Goal: Find specific page/section: Find specific page/section

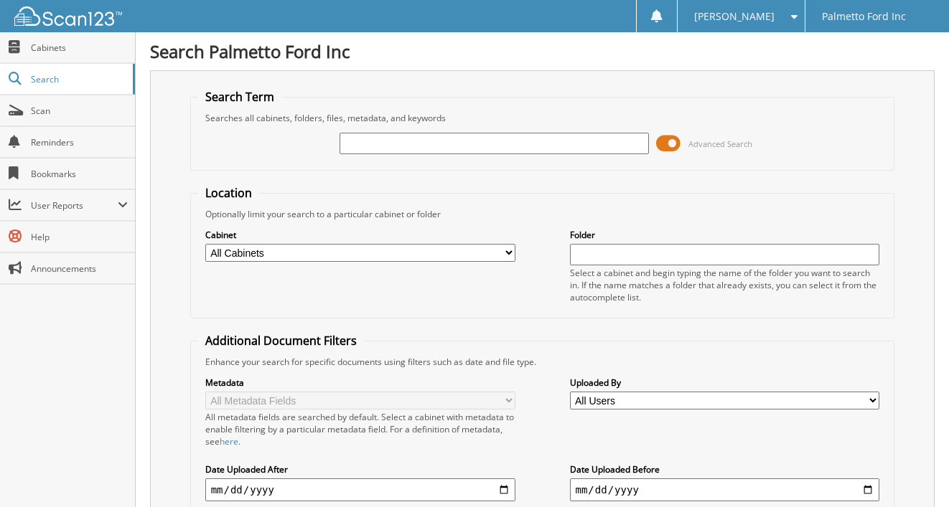
click at [388, 149] on input "text" at bounding box center [494, 144] width 310 height 22
type input "598943"
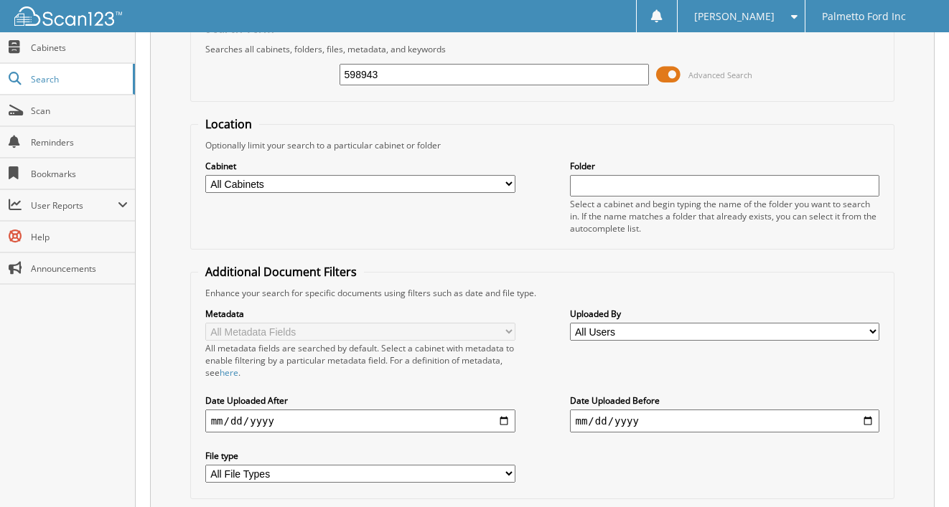
scroll to position [319, 0]
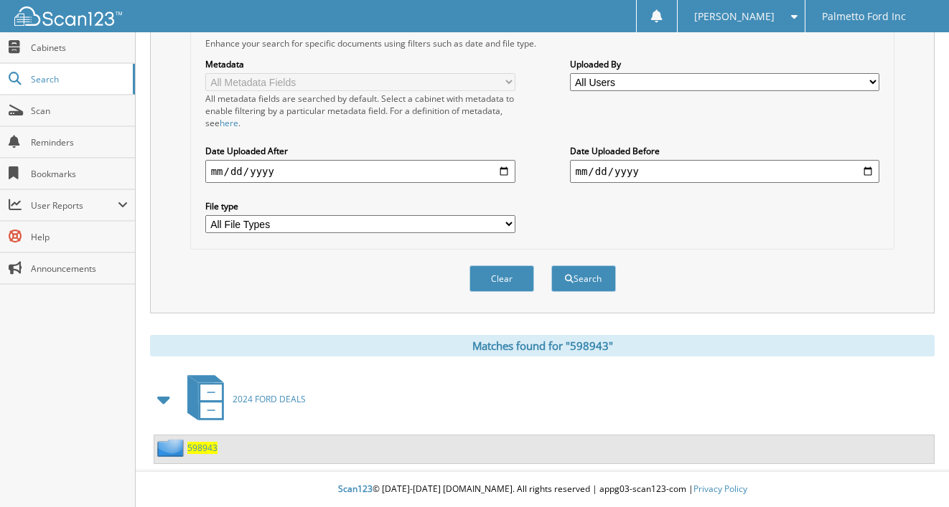
click at [200, 444] on span "598943" at bounding box center [202, 448] width 30 height 12
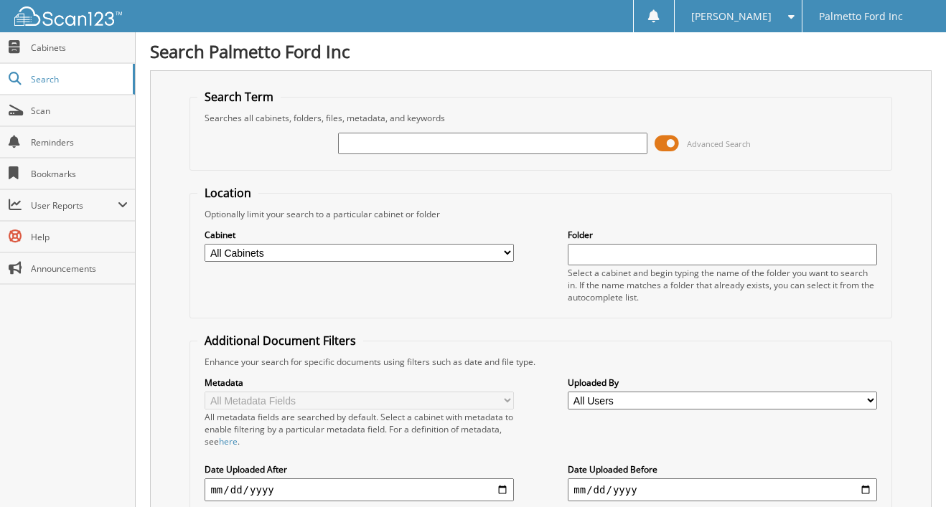
click at [436, 138] on input "text" at bounding box center [492, 144] width 309 height 22
click at [205, 380] on label "Metadata" at bounding box center [359, 383] width 309 height 12
click at [400, 139] on input "text" at bounding box center [492, 144] width 309 height 22
type input "598943"
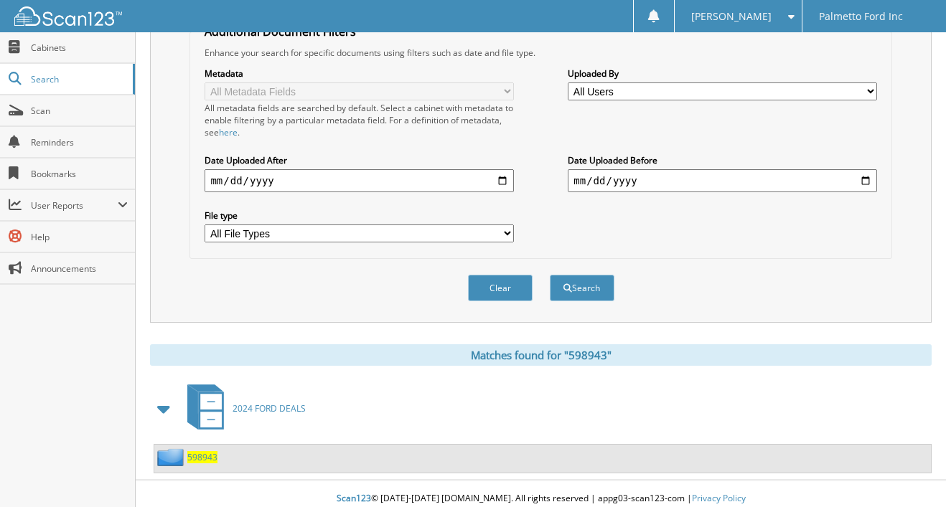
scroll to position [319, 0]
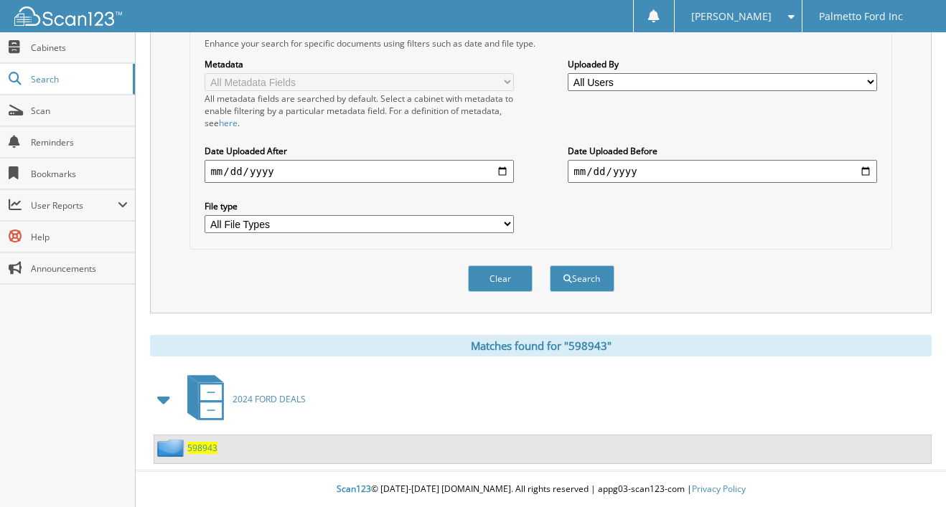
click at [205, 444] on span "598943" at bounding box center [202, 448] width 30 height 12
